Goal: Task Accomplishment & Management: Manage account settings

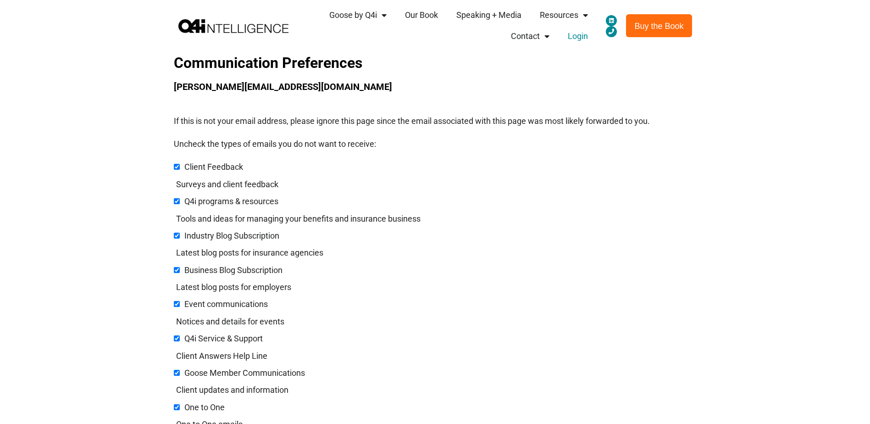
click at [579, 37] on link "Login" at bounding box center [578, 36] width 39 height 21
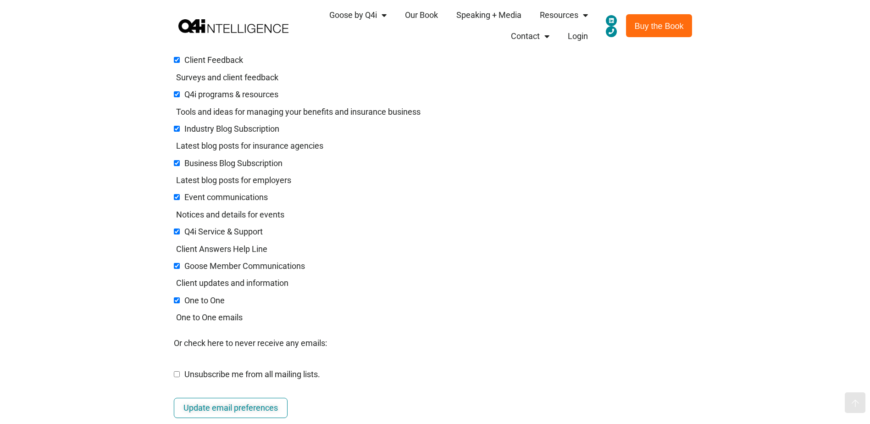
scroll to position [138, 0]
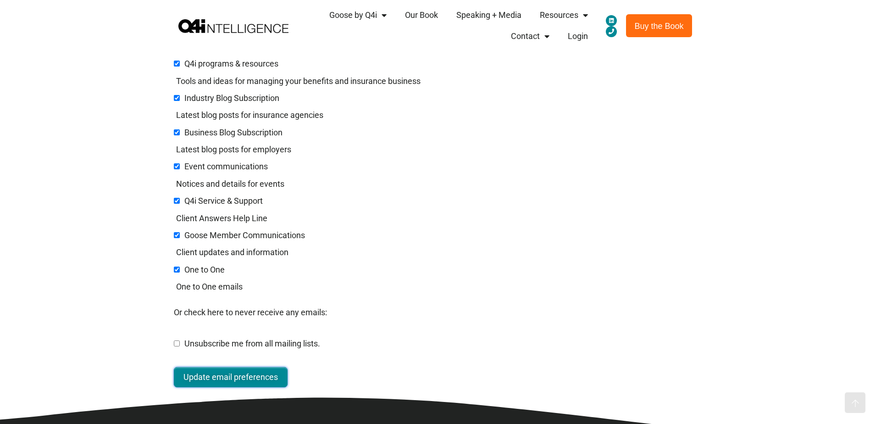
click at [219, 374] on input "Update email preferences" at bounding box center [231, 377] width 114 height 20
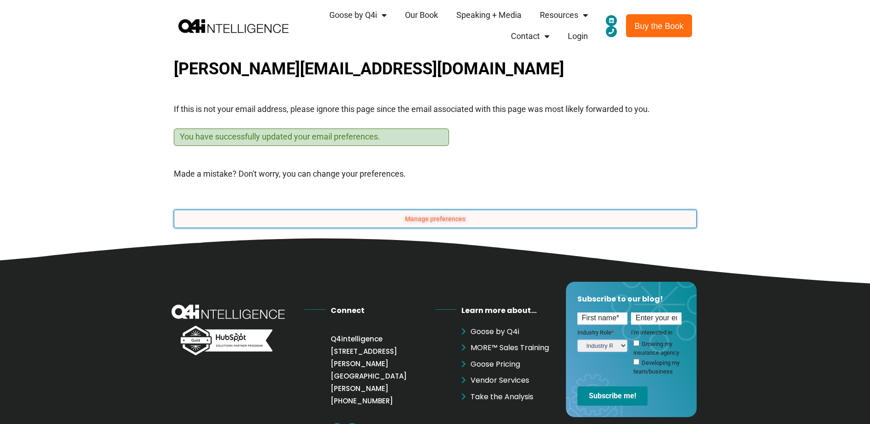
click at [438, 218] on button "Manage preferences" at bounding box center [435, 219] width 523 height 18
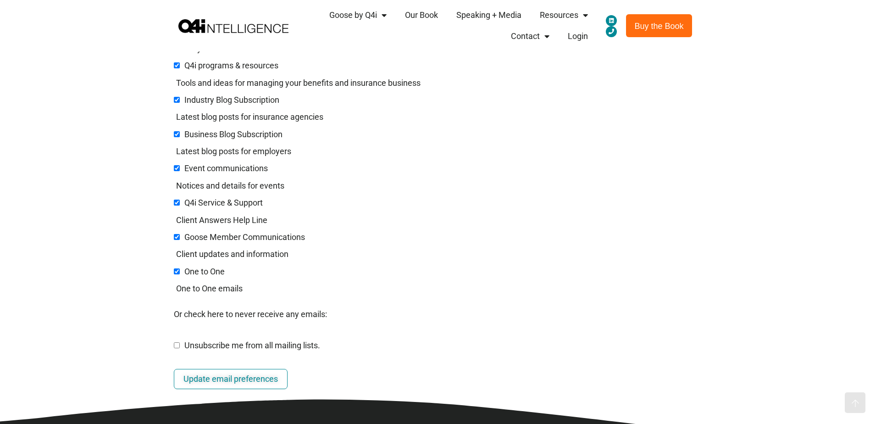
scroll to position [138, 0]
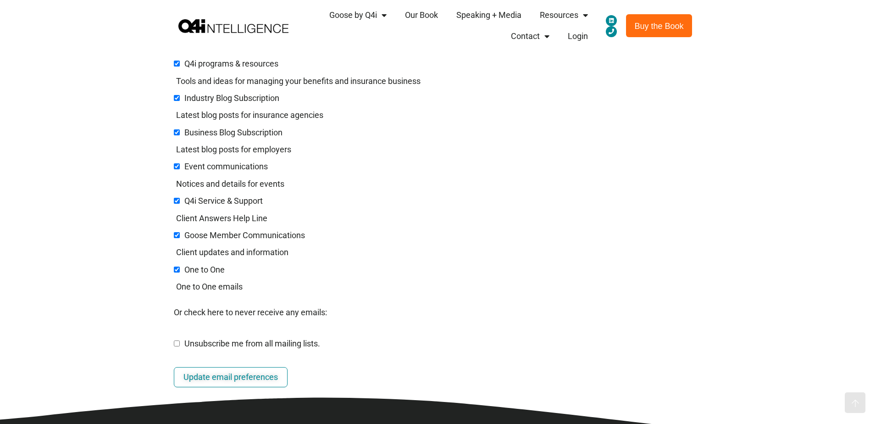
click at [176, 341] on input "Unsubscribe me from all mailing lists." at bounding box center [177, 343] width 6 height 6
checkbox input "true"
checkbox input "false"
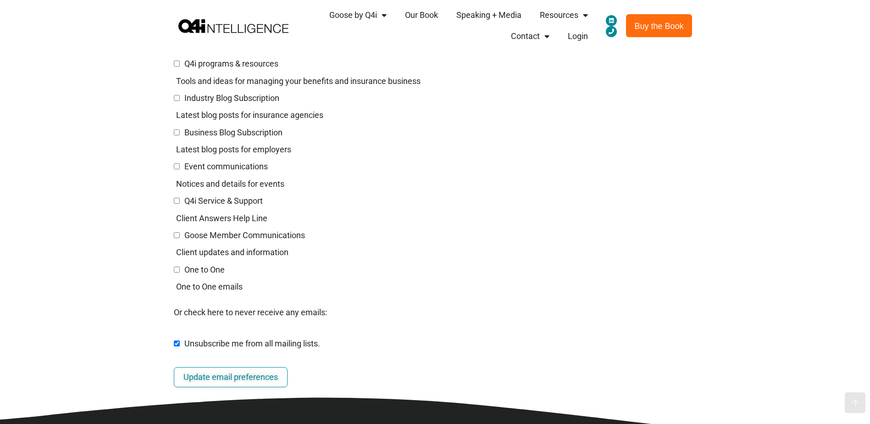
checkbox input "false"
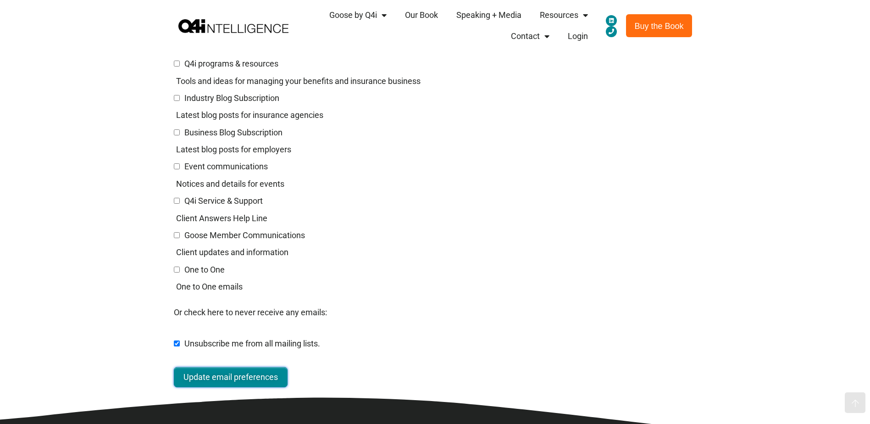
click at [227, 378] on input "Update email preferences" at bounding box center [231, 377] width 114 height 20
